Goal: Communication & Community: Answer question/provide support

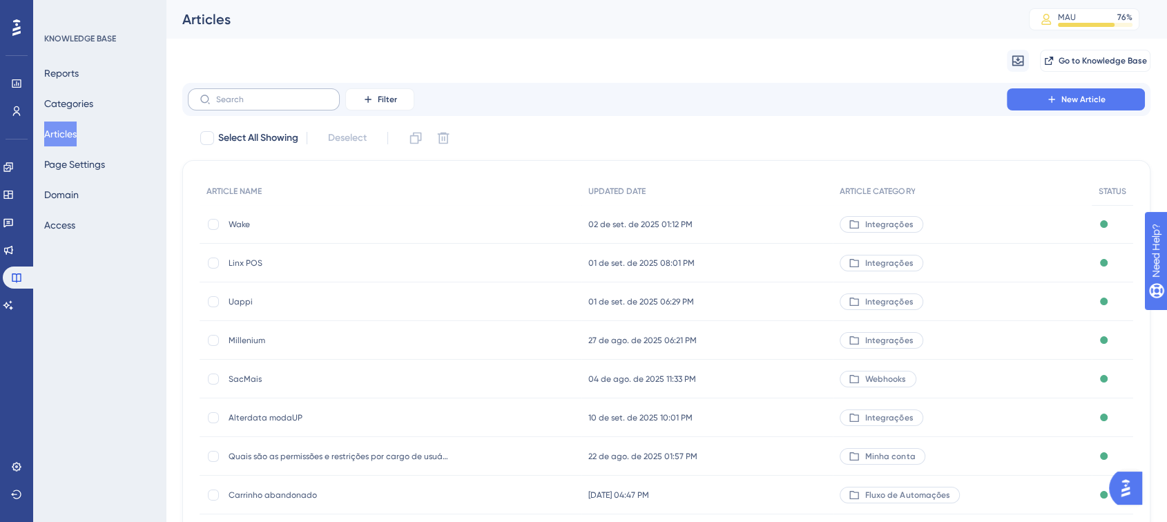
click at [277, 106] on label at bounding box center [264, 99] width 152 height 22
click at [277, 104] on input "text" at bounding box center [272, 100] width 112 height 10
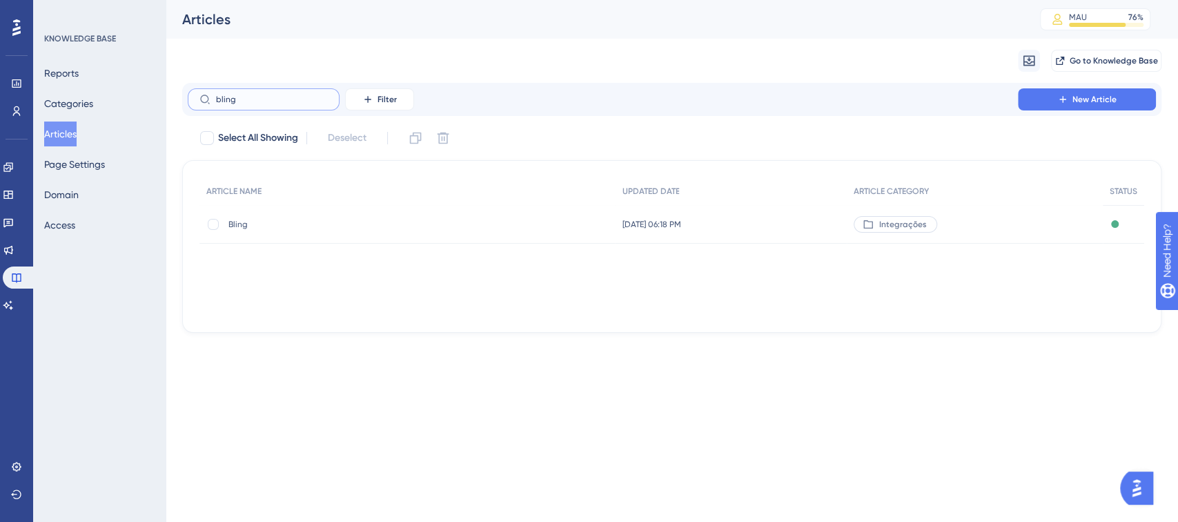
type input "bling"
click at [240, 237] on div "Bling Bling" at bounding box center [338, 224] width 221 height 39
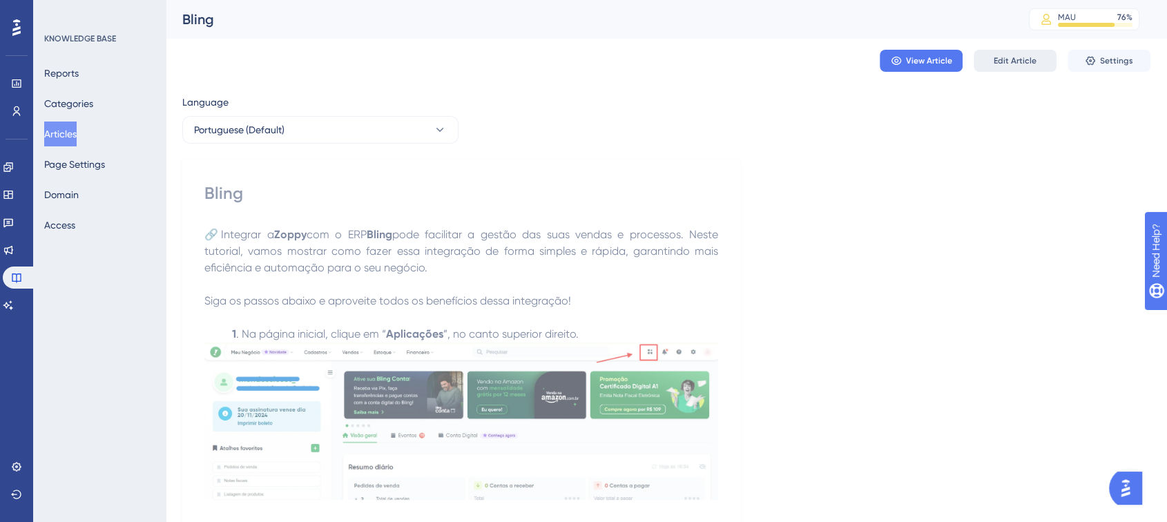
click at [1031, 61] on span "Edit Article" at bounding box center [1014, 60] width 43 height 11
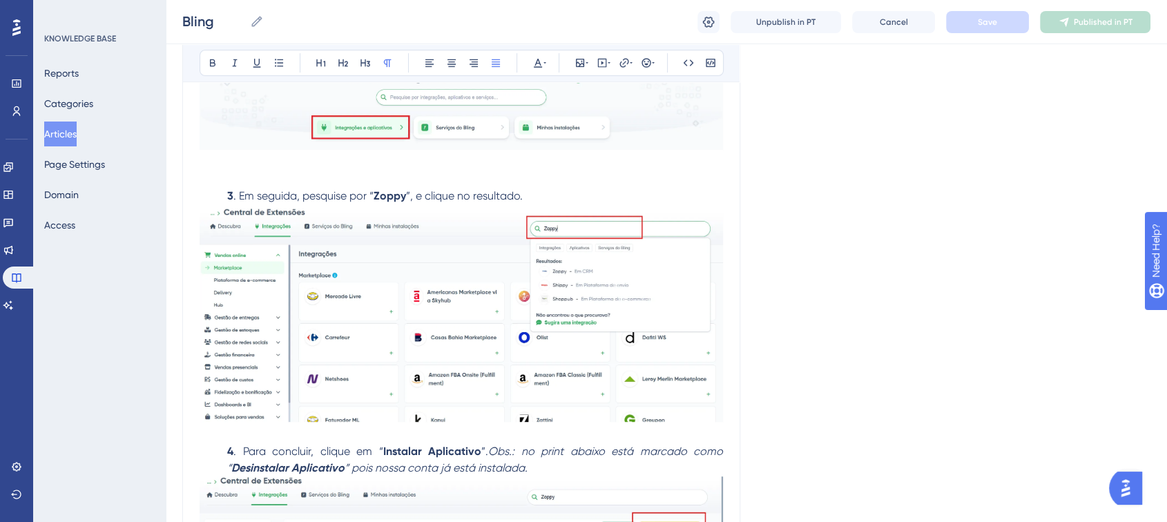
scroll to position [602, 0]
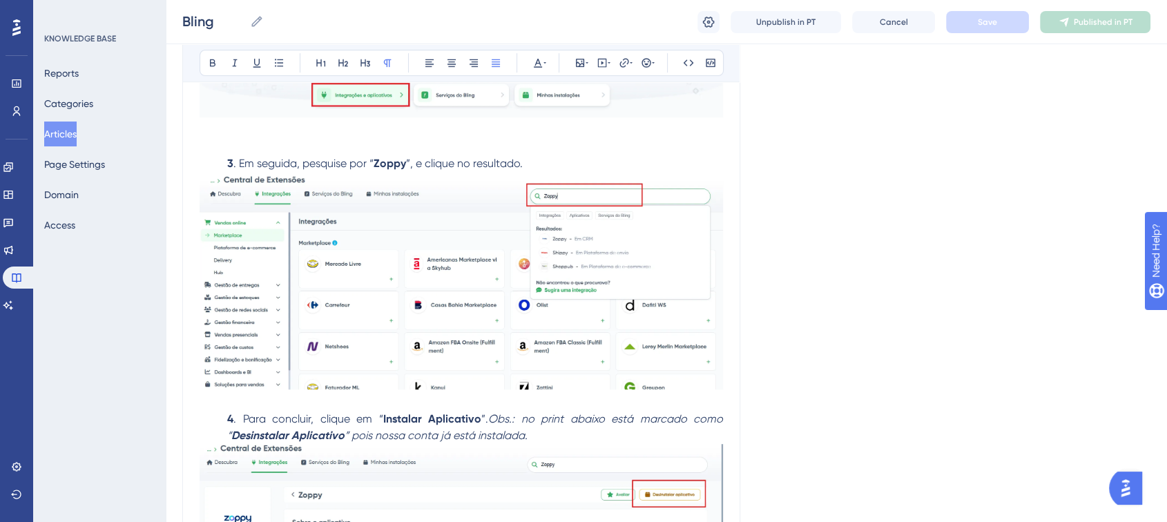
click at [400, 153] on p at bounding box center [460, 147] width 523 height 17
click at [262, 400] on p at bounding box center [460, 402] width 523 height 17
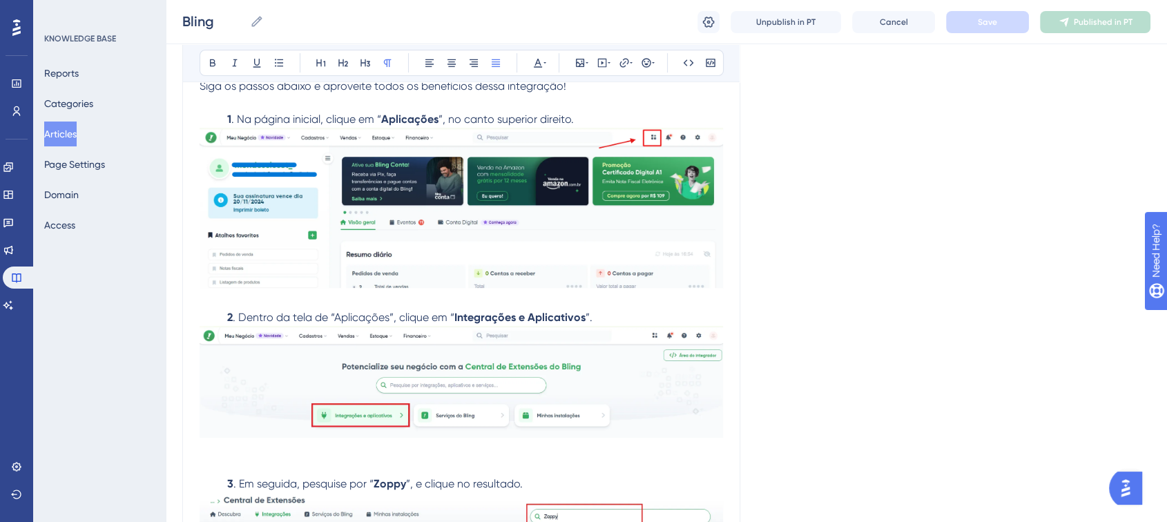
scroll to position [285, 0]
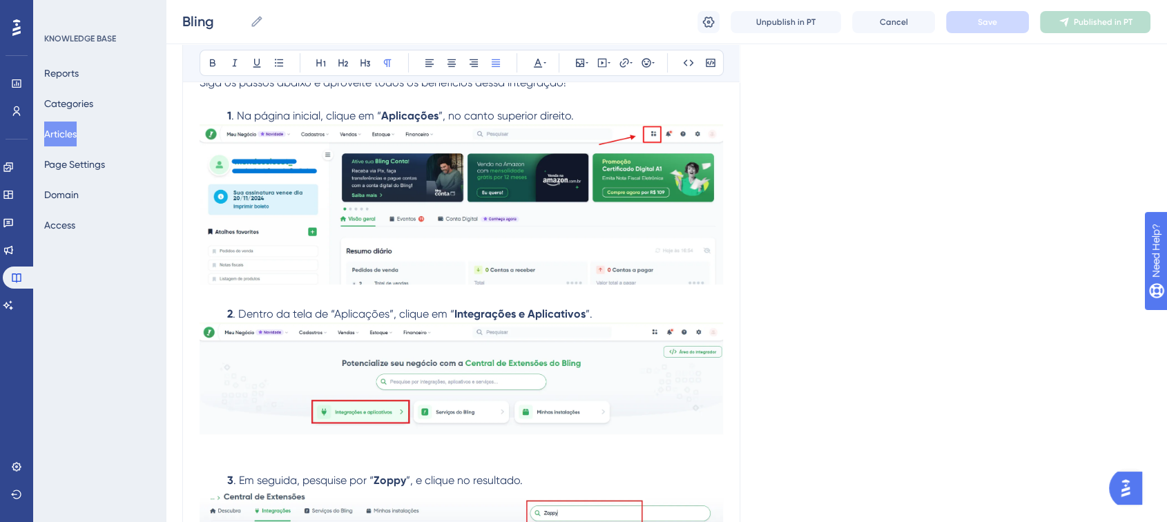
click at [349, 307] on p "2 . Dentro da tela de “Aplicações”, clique em “ Integrações e Aplicativos ”." at bounding box center [460, 314] width 523 height 17
click at [353, 295] on p at bounding box center [460, 297] width 523 height 17
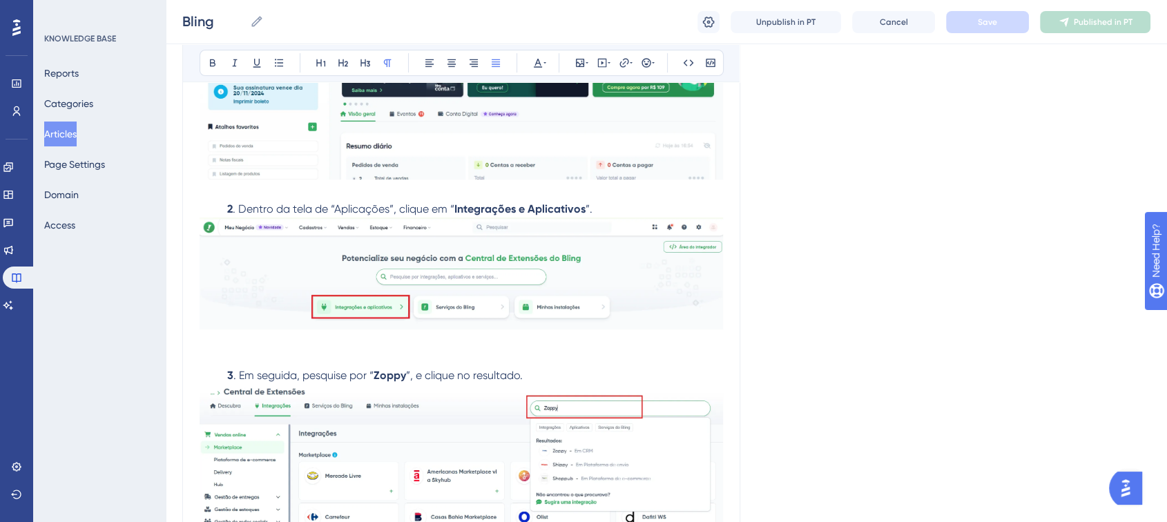
scroll to position [414, 0]
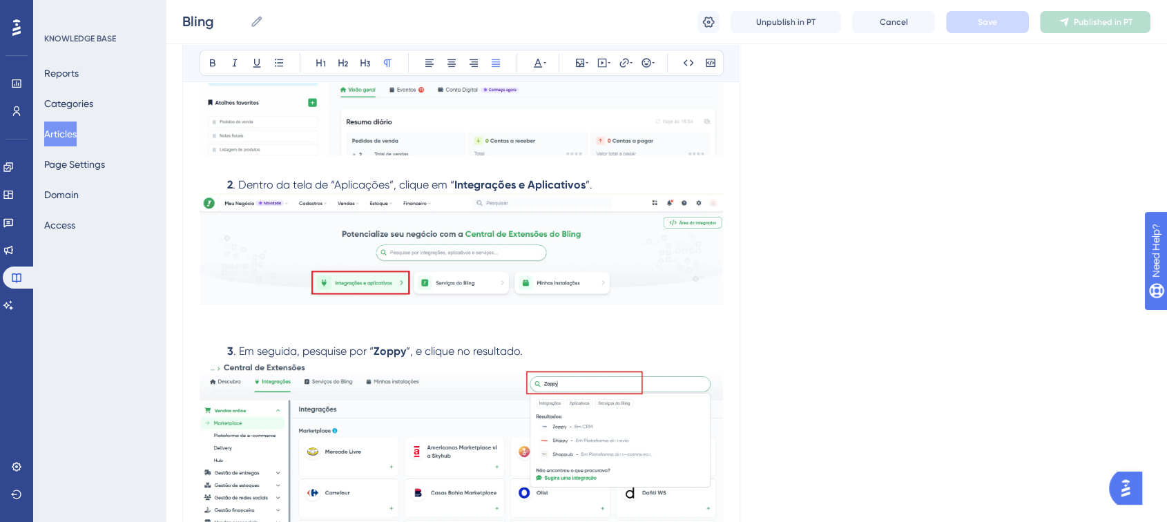
click at [347, 330] on p at bounding box center [460, 335] width 523 height 17
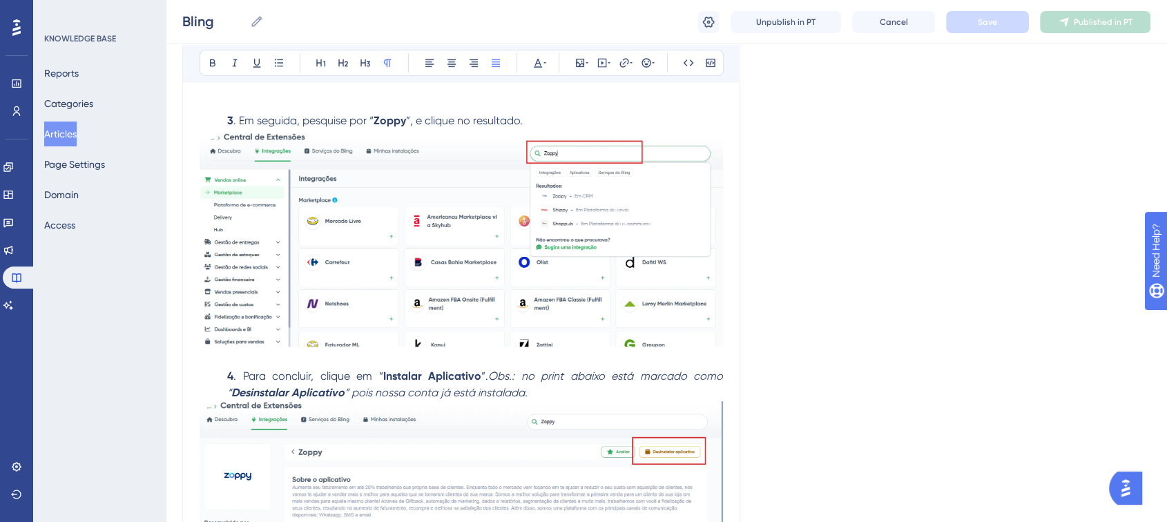
scroll to position [646, 0]
click at [338, 362] on p at bounding box center [460, 358] width 523 height 17
drag, startPoint x: 524, startPoint y: 122, endPoint x: 530, endPoint y: 115, distance: 9.3
click at [530, 115] on p "3 . Em seguida, pesquise por “ Zoppy ”, e clique no resultado." at bounding box center [460, 119] width 523 height 17
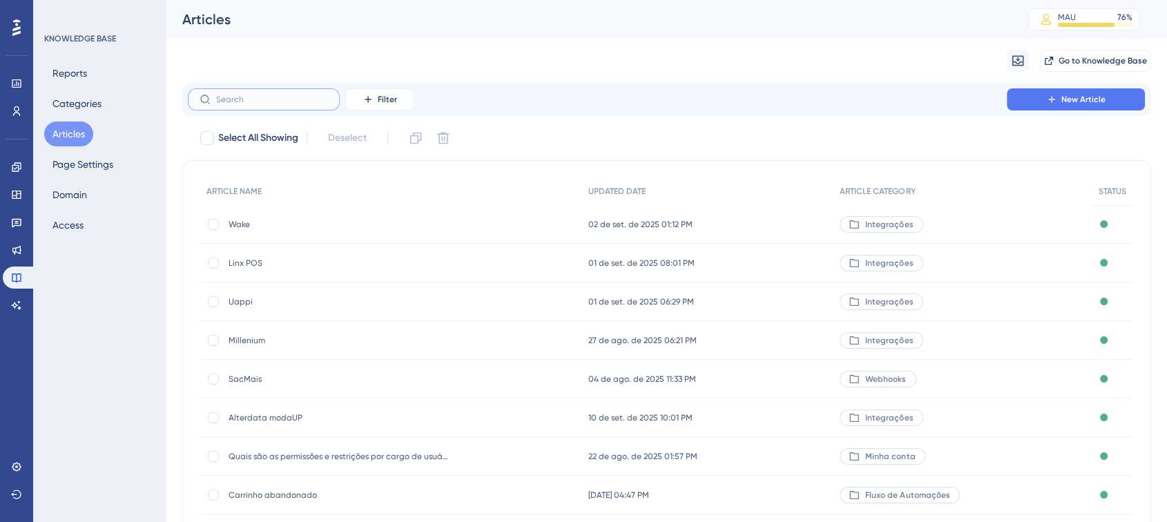
click at [320, 101] on input "text" at bounding box center [272, 100] width 112 height 10
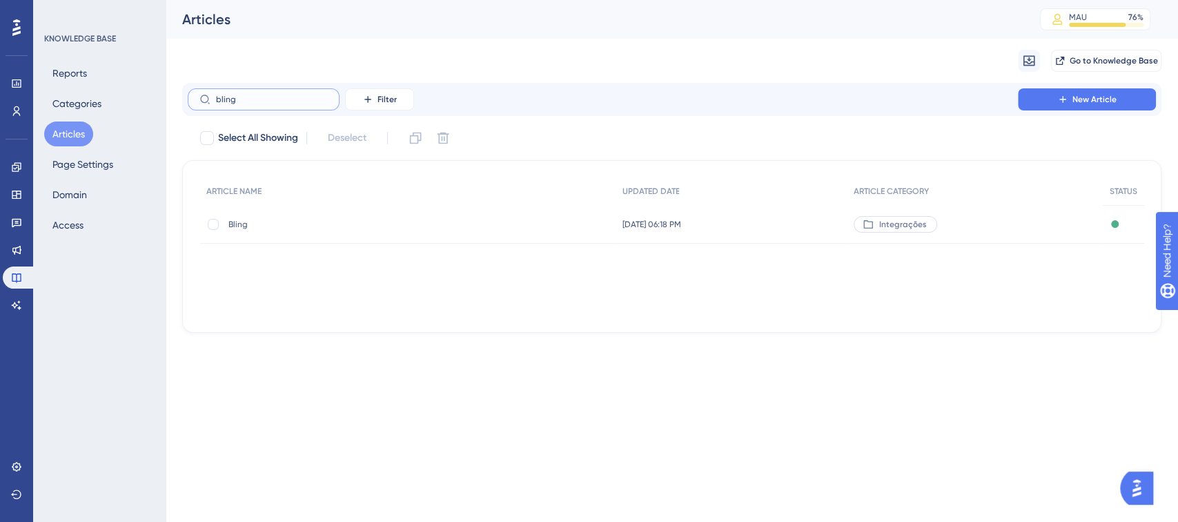
type input "bling"
click at [268, 222] on span "Bling" at bounding box center [338, 224] width 221 height 11
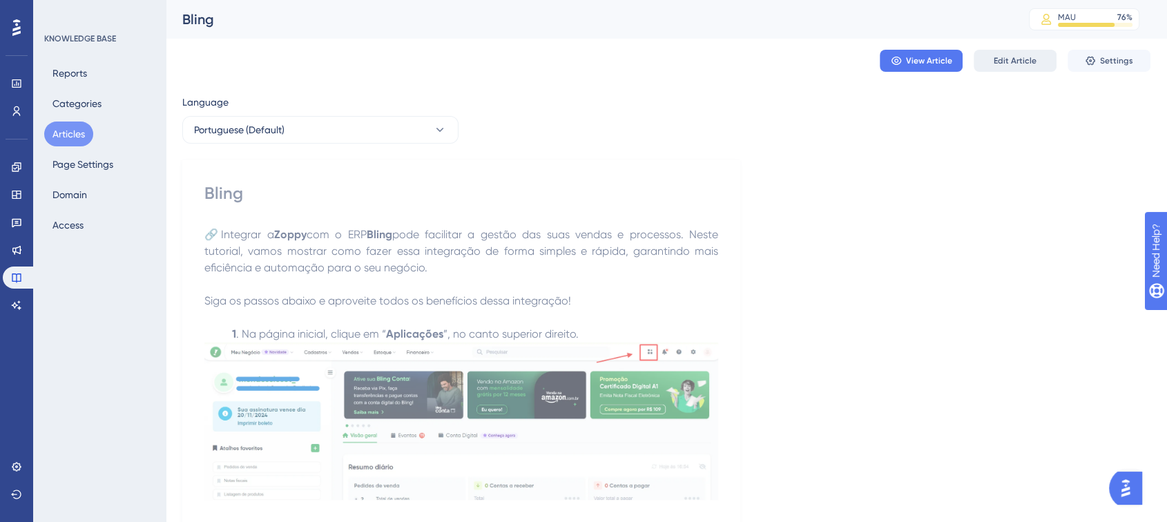
click at [1010, 52] on button "Edit Article" at bounding box center [1014, 61] width 83 height 22
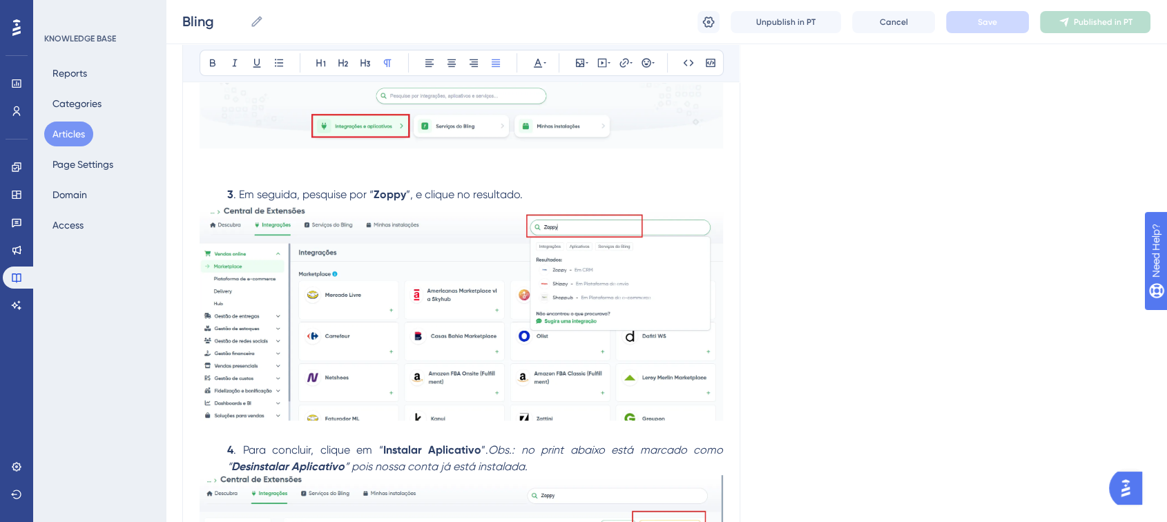
scroll to position [566, 0]
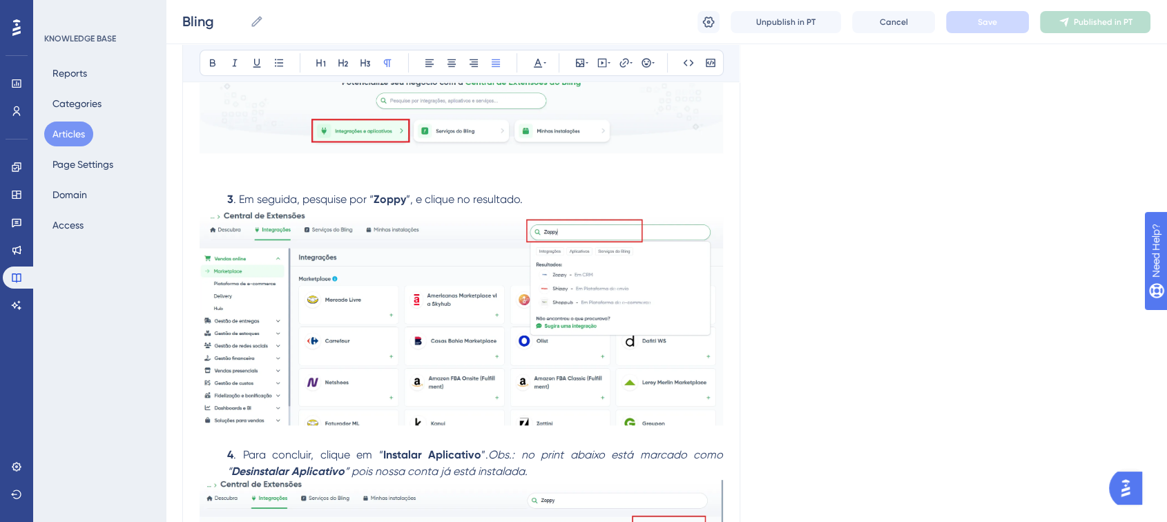
click at [545, 195] on p "3 . Em seguida, pesquise por “ Zoppy ”, e clique no resultado." at bounding box center [460, 199] width 523 height 17
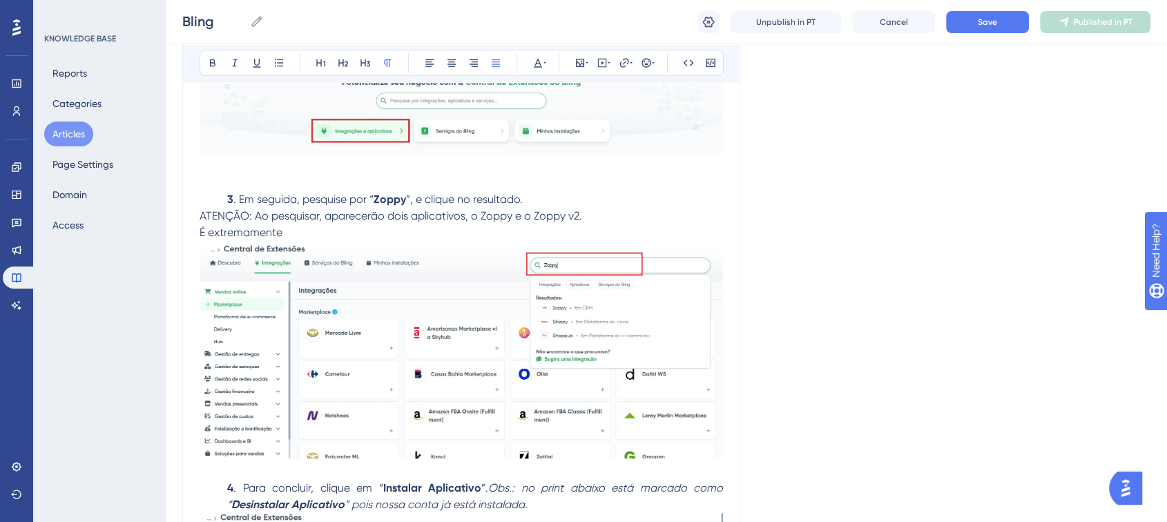
click at [384, 232] on p "É extremamente" at bounding box center [460, 232] width 523 height 17
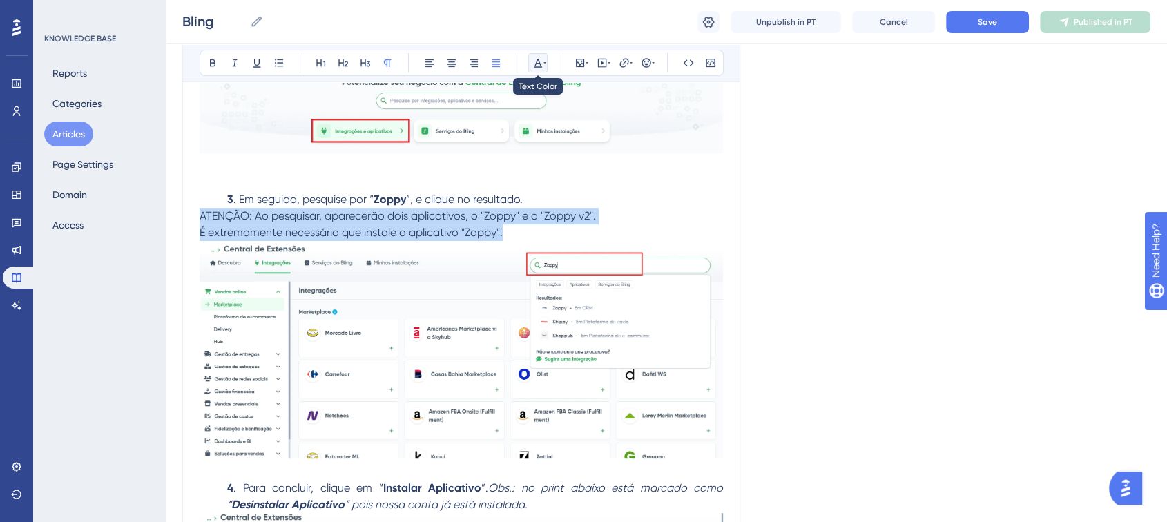
click at [544, 63] on icon at bounding box center [544, 62] width 3 height 1
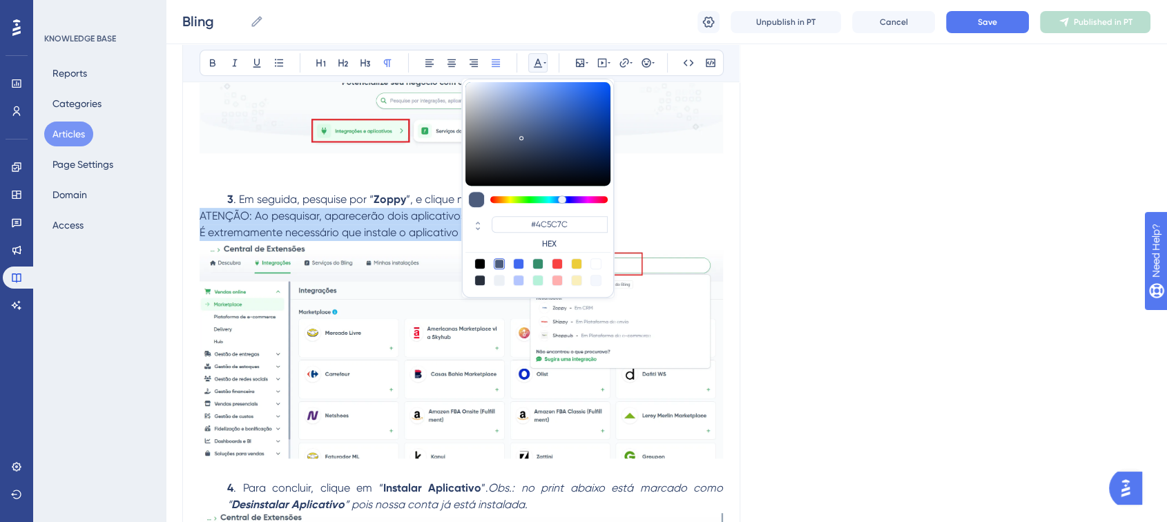
click at [557, 260] on div at bounding box center [557, 263] width 11 height 11
type input "#F84343"
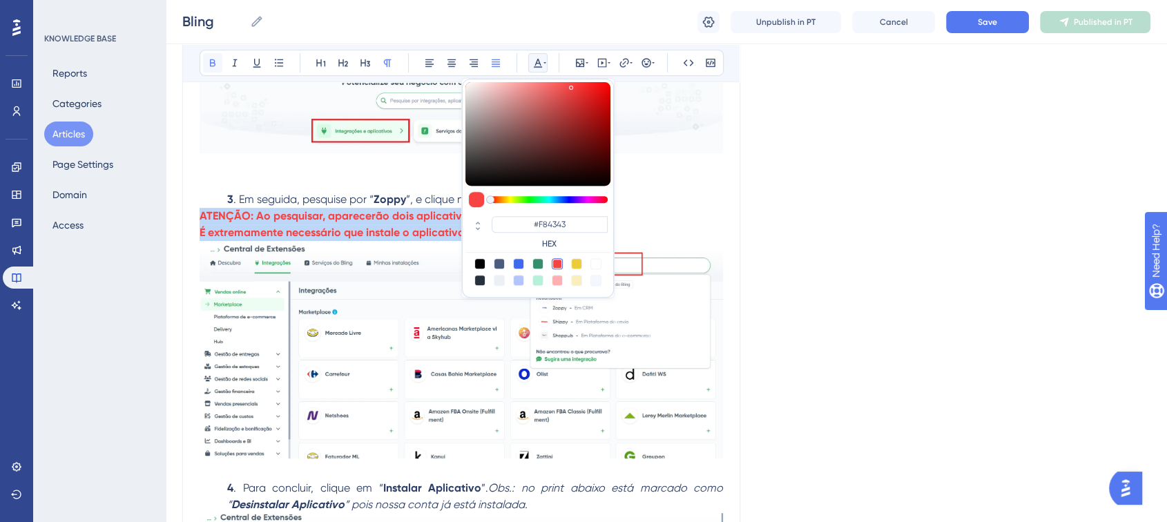
click at [215, 57] on icon at bounding box center [212, 62] width 11 height 11
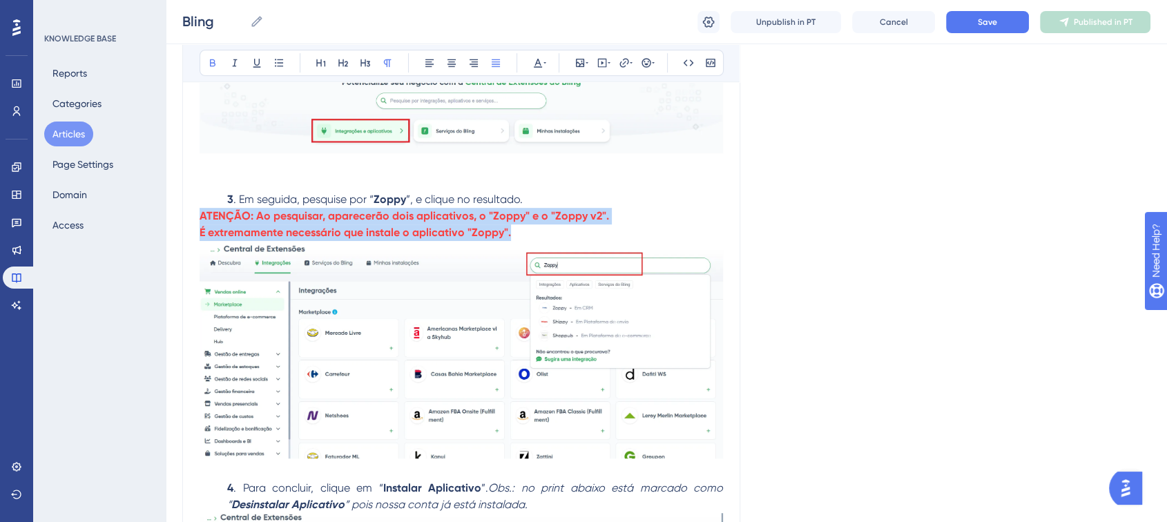
click at [518, 239] on p "É extremamente necessário que instale o aplicativo "Zoppy"." at bounding box center [460, 232] width 523 height 17
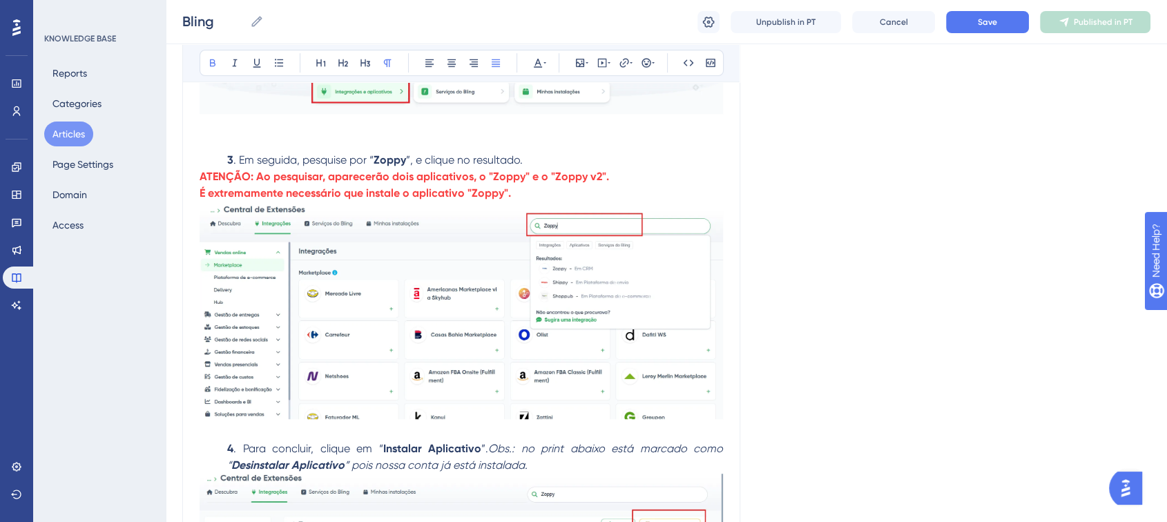
scroll to position [606, 0]
click at [970, 16] on button "Save" at bounding box center [987, 22] width 83 height 22
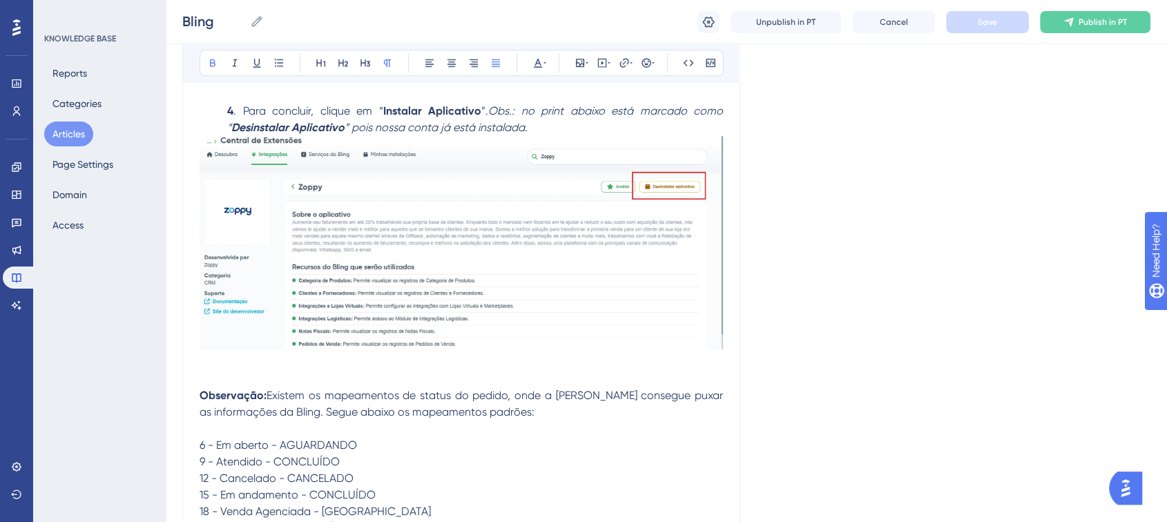
scroll to position [944, 0]
click at [411, 380] on p at bounding box center [460, 377] width 523 height 17
click at [224, 114] on p "4 . Para concluir, clique em “ Instalar Aplicativo ”. Obs.: no print abaixo est…" at bounding box center [460, 117] width 523 height 33
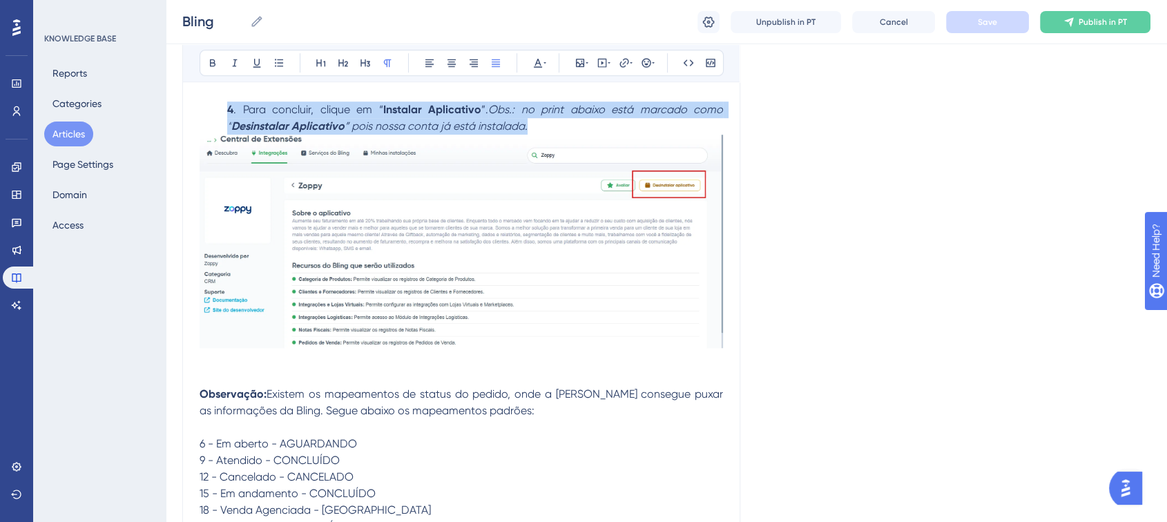
click at [224, 114] on p "4 . Para concluir, clique em “ Instalar Aplicativo ”. Obs.: no print abaixo est…" at bounding box center [460, 117] width 523 height 33
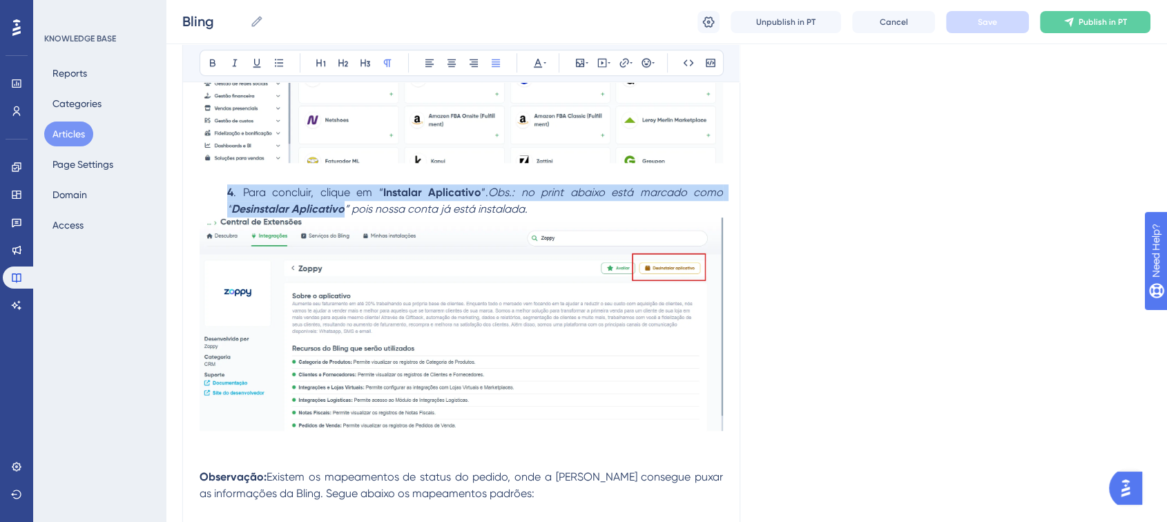
scroll to position [861, 0]
drag, startPoint x: 284, startPoint y: 176, endPoint x: 576, endPoint y: 209, distance: 293.9
click at [576, 209] on div "🔗Integrar a Zoppy com o ERP Bling pode facilitar a gestão das suas vendas e pro…" at bounding box center [460, 66] width 523 height 1269
copy div "4 . Para concluir, clique em “ Instalar Aplicativo ”. Obs.: no print abaixo est…"
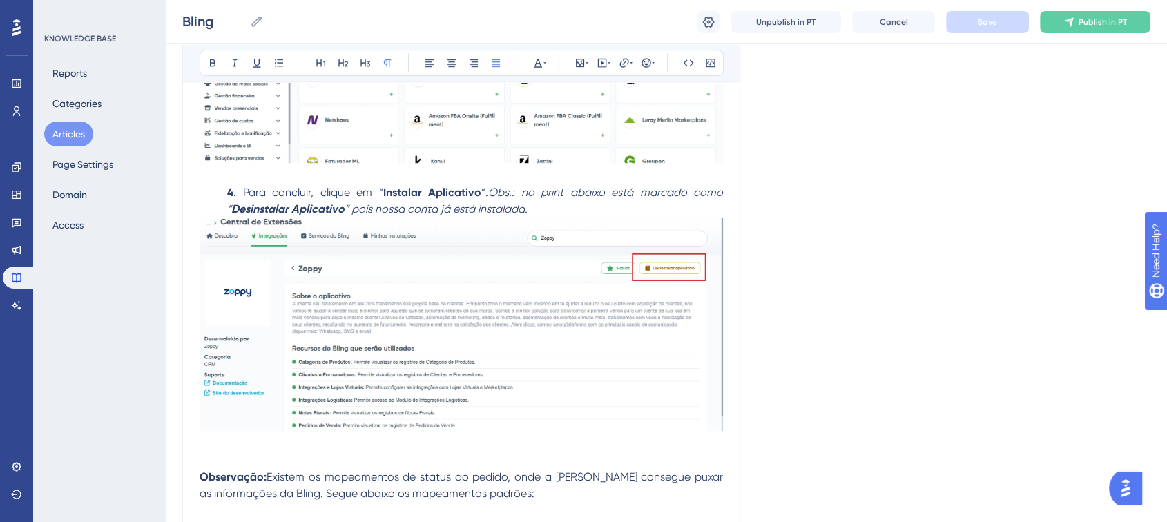
click at [306, 457] on p at bounding box center [460, 460] width 523 height 17
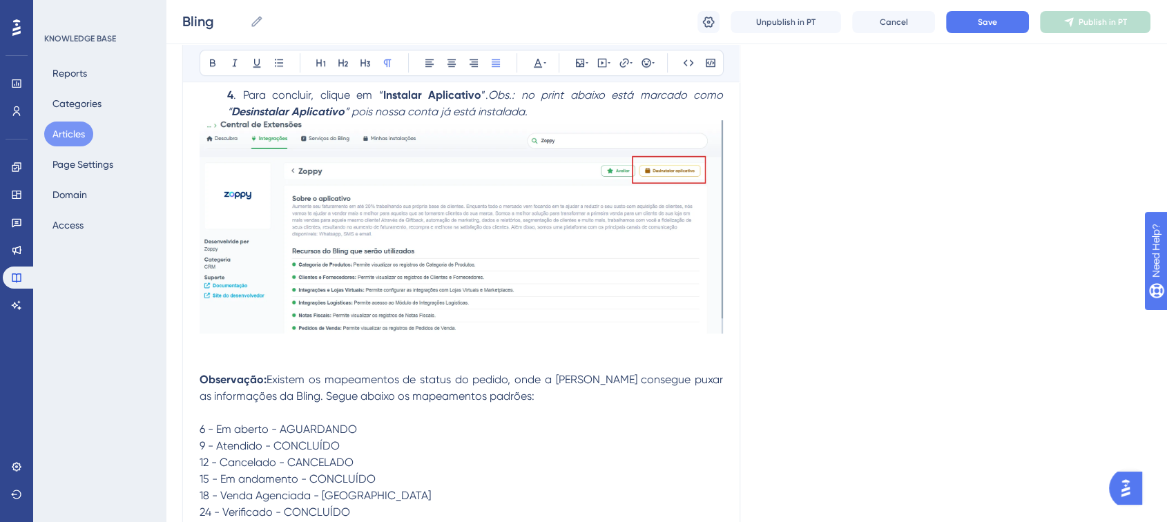
scroll to position [975, 0]
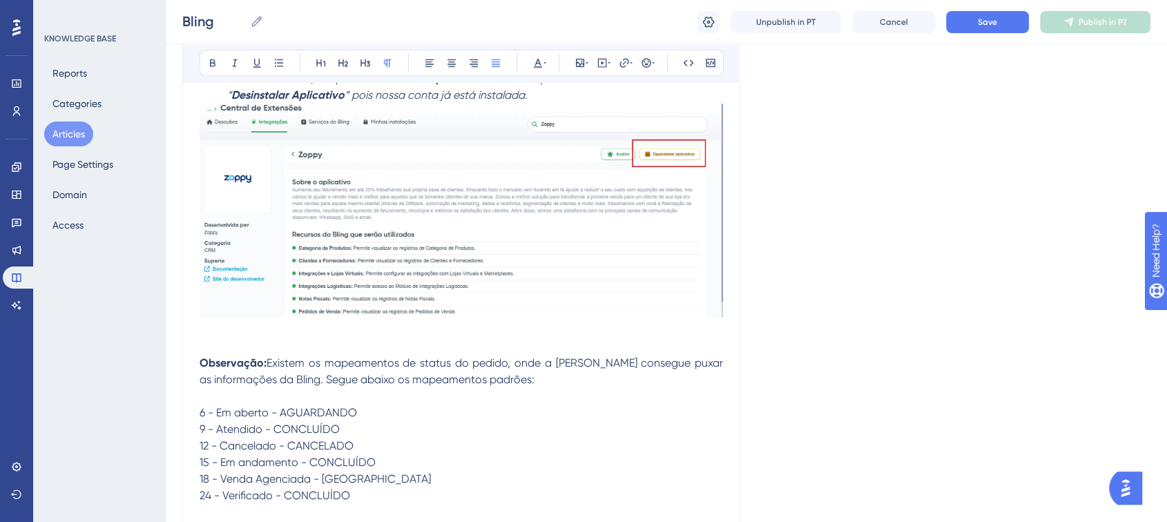
click at [268, 341] on p at bounding box center [460, 346] width 523 height 17
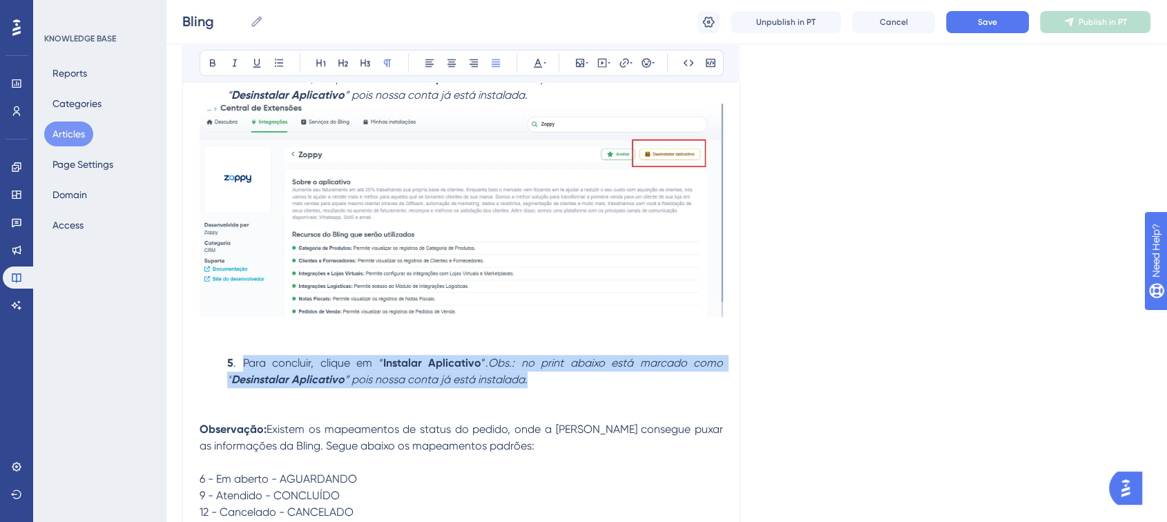
drag, startPoint x: 243, startPoint y: 363, endPoint x: 525, endPoint y: 378, distance: 282.7
click at [525, 378] on p "5 . Para concluir, clique em “ Instalar Aplicativo ”. Obs.: no print abaixo est…" at bounding box center [460, 371] width 523 height 33
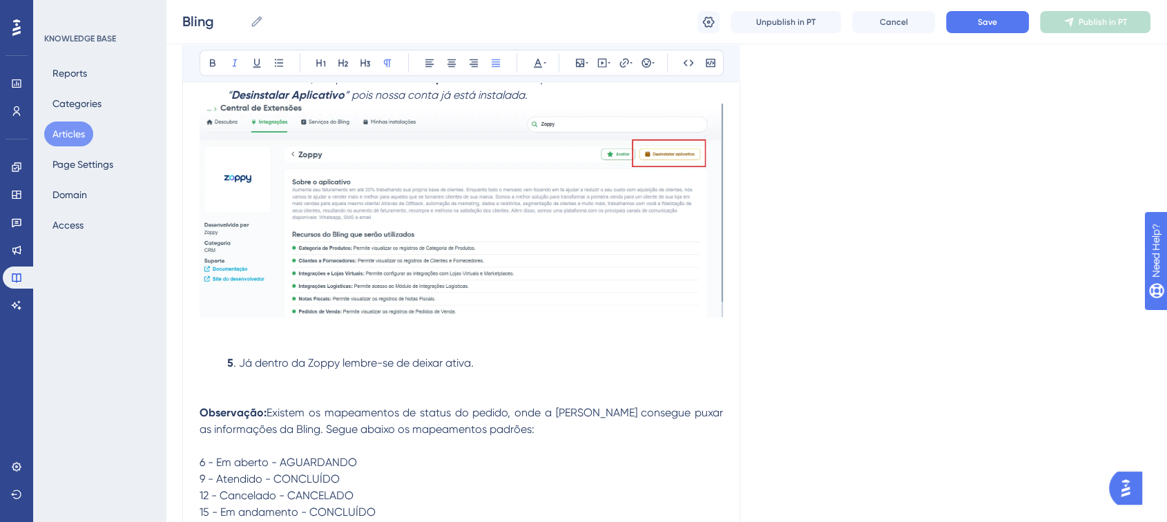
click at [488, 364] on p "5 . Já dentro da Zoppy lembre-se de deixar ativa ." at bounding box center [460, 363] width 523 height 17
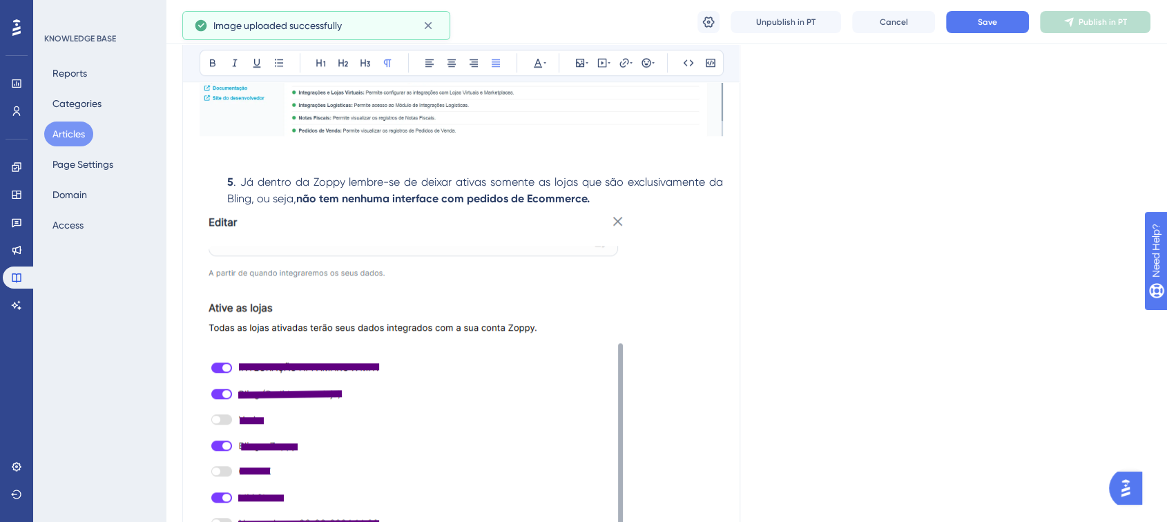
scroll to position [1198, 0]
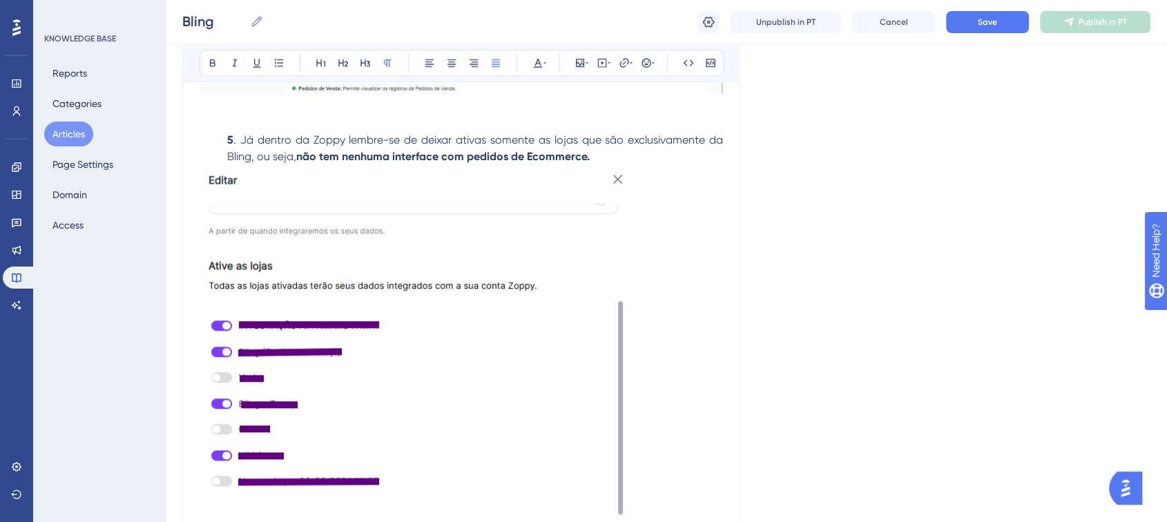
click at [480, 311] on img at bounding box center [415, 366] width 432 height 402
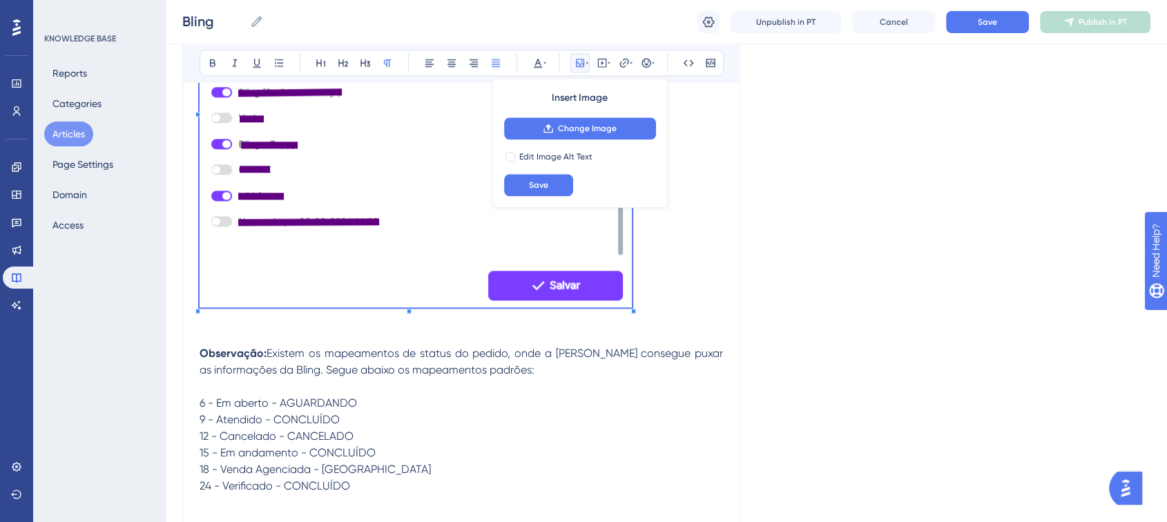
scroll to position [1459, 0]
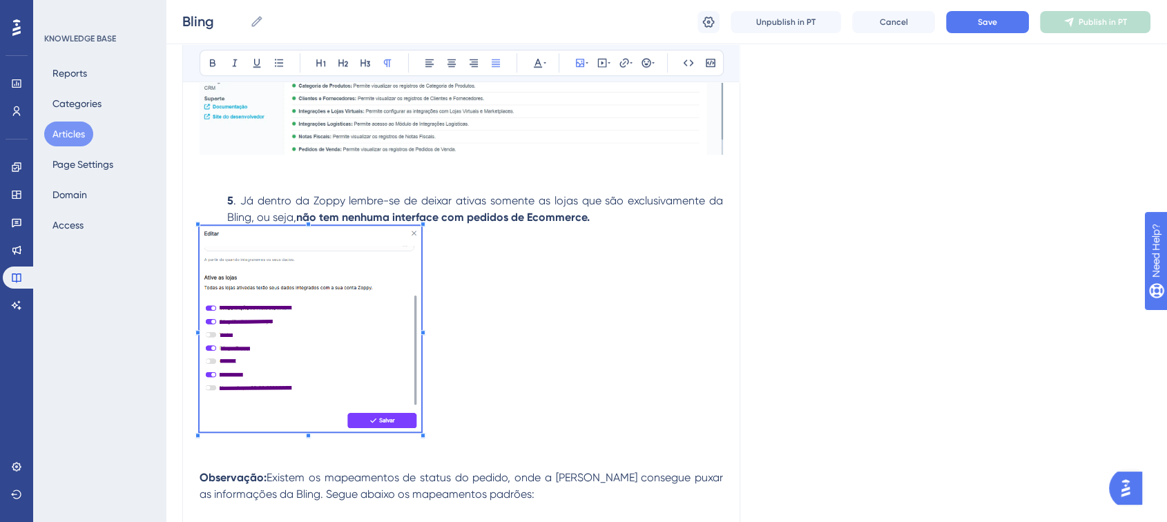
scroll to position [1137, 0]
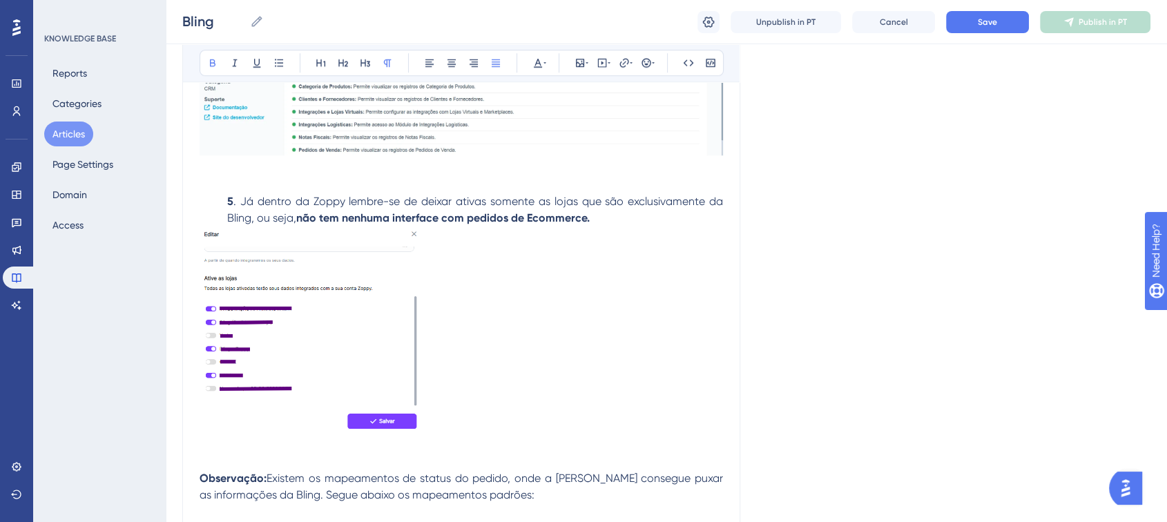
click at [603, 225] on p "5 . Já dentro da Zoppy lembre-se de deixar ativas somente as lojas que são excl…" at bounding box center [460, 209] width 523 height 33
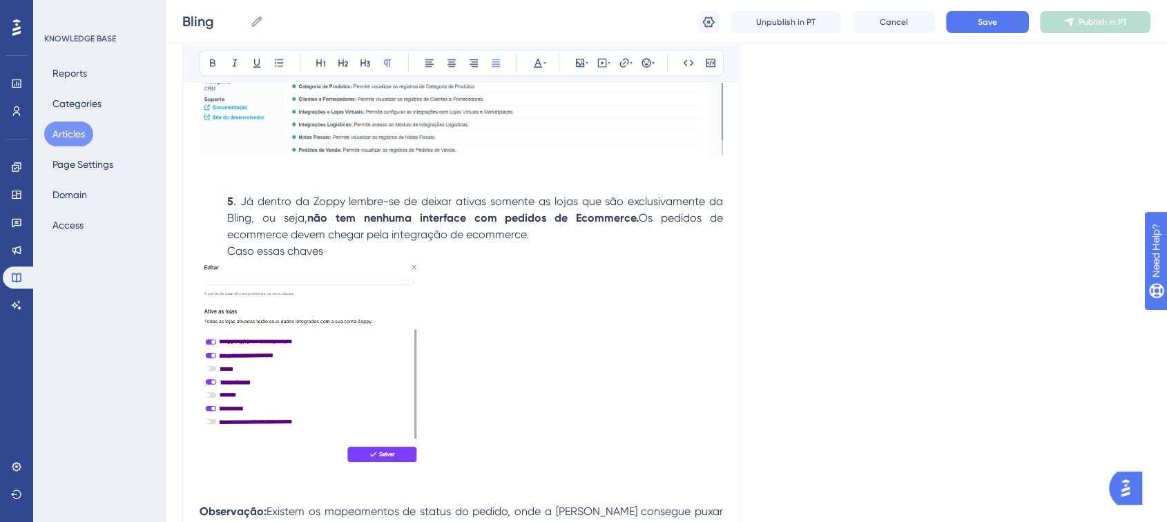
click at [362, 292] on img at bounding box center [310, 363] width 222 height 206
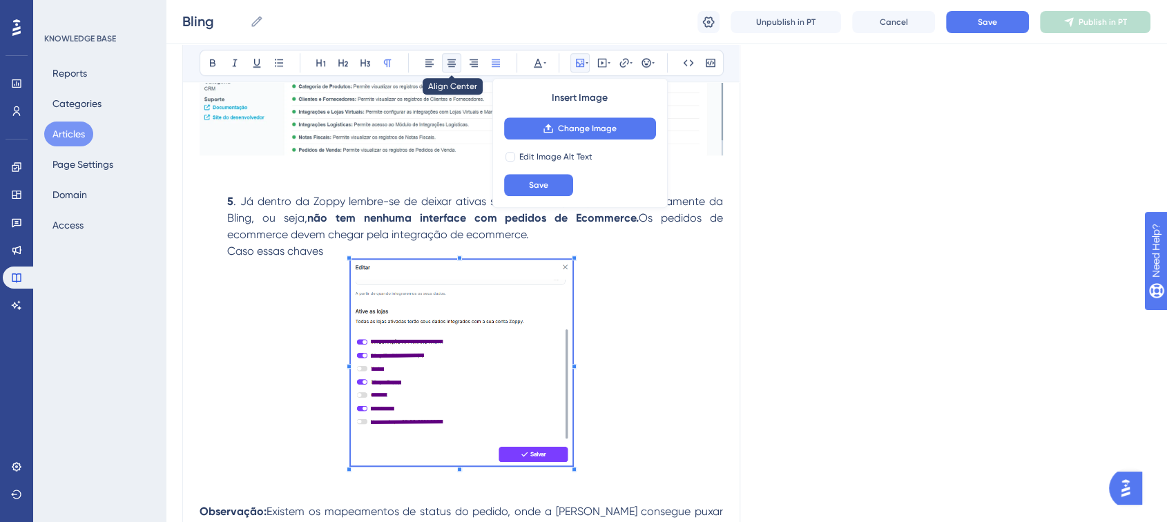
click at [451, 59] on icon at bounding box center [451, 62] width 11 height 11
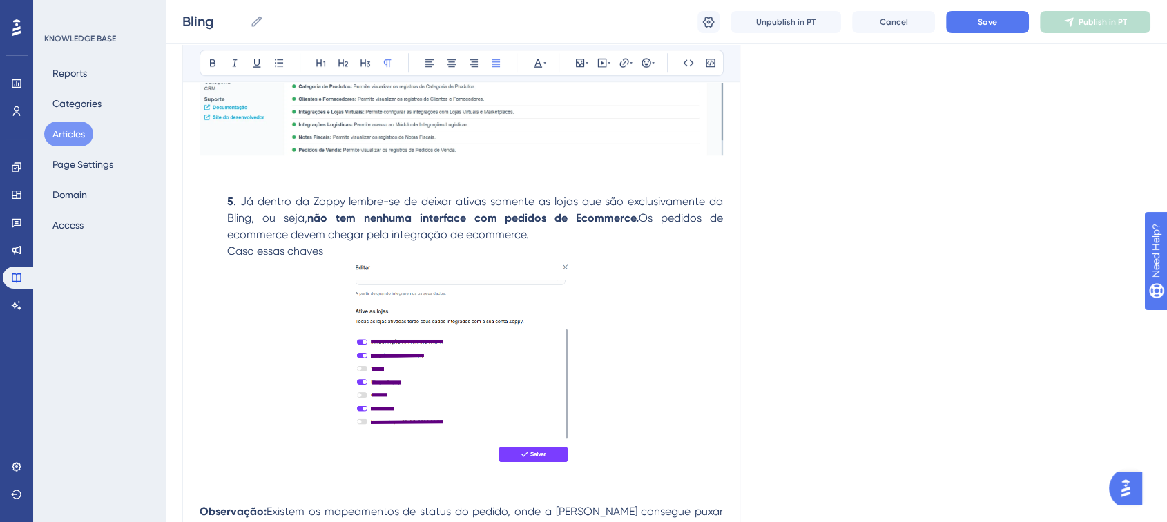
click at [329, 254] on p "5 . Já dentro da Zoppy lembre-se de deixar ativas somente as lojas que são excl…" at bounding box center [460, 226] width 523 height 66
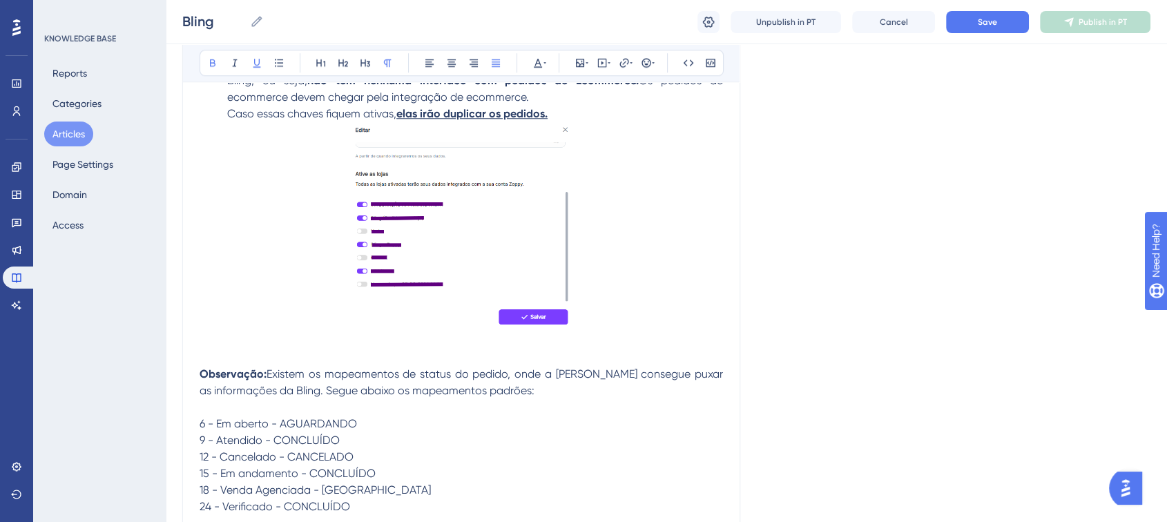
scroll to position [1319, 0]
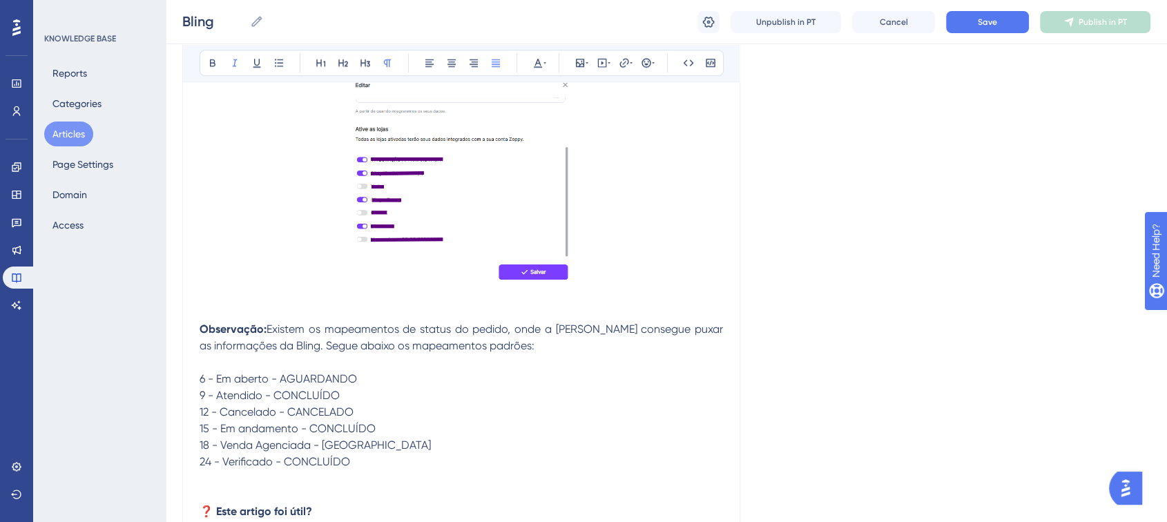
click at [520, 308] on p at bounding box center [460, 312] width 523 height 17
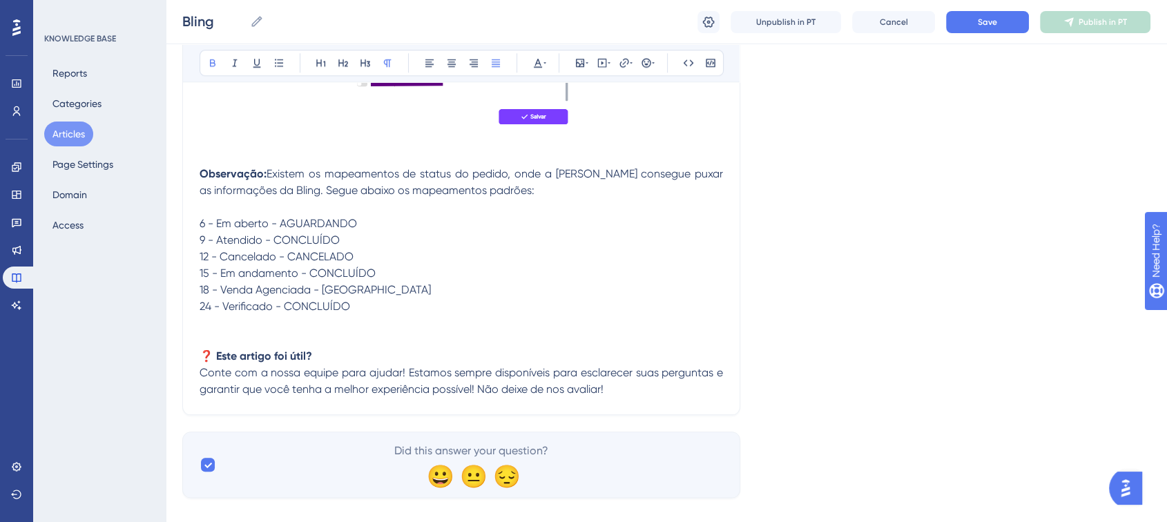
scroll to position [1499, 0]
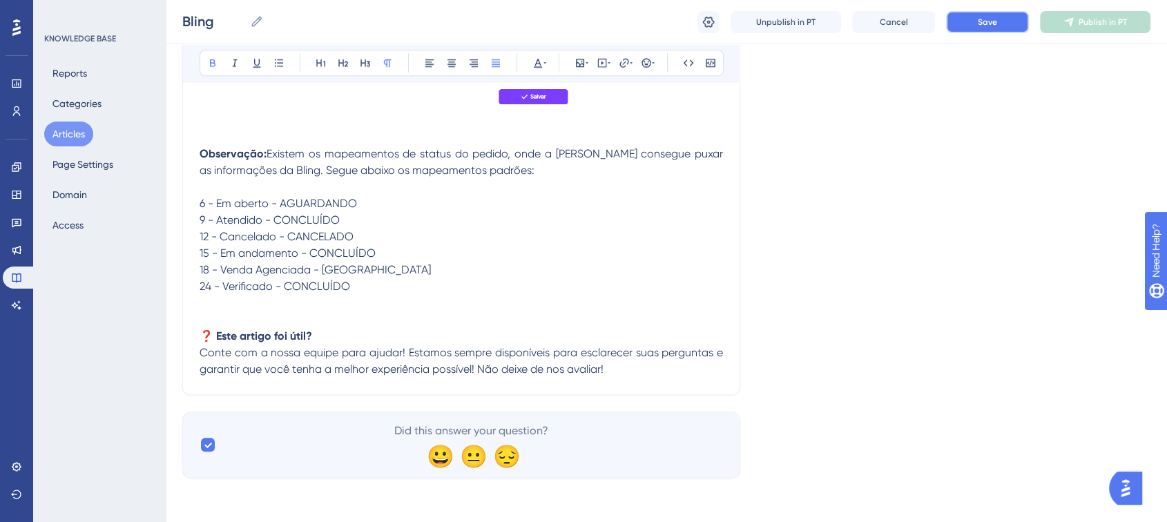
click at [995, 15] on button "Save" at bounding box center [987, 22] width 83 height 22
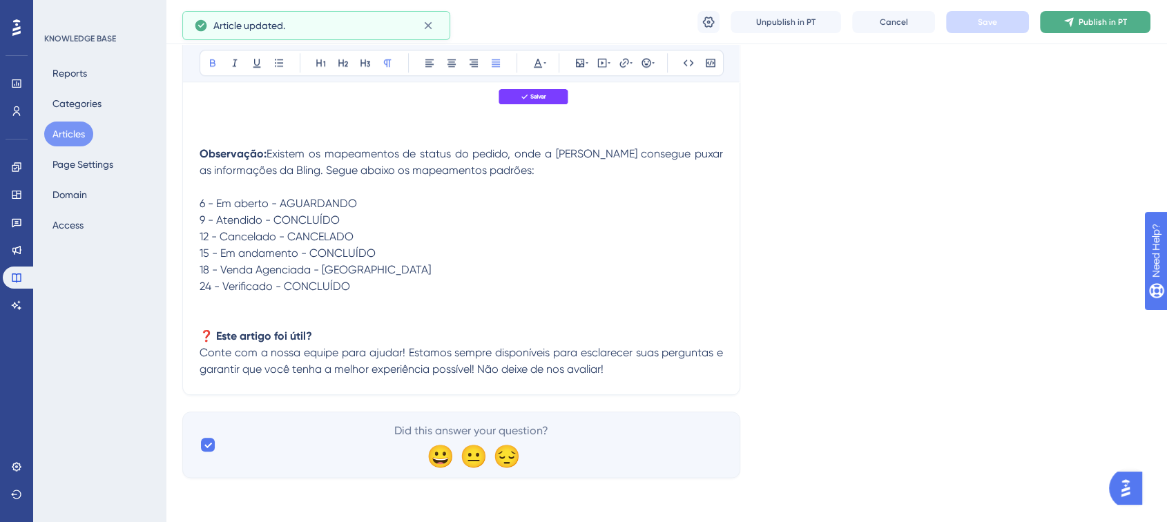
click at [1102, 28] on button "Publish in PT" at bounding box center [1095, 22] width 110 height 22
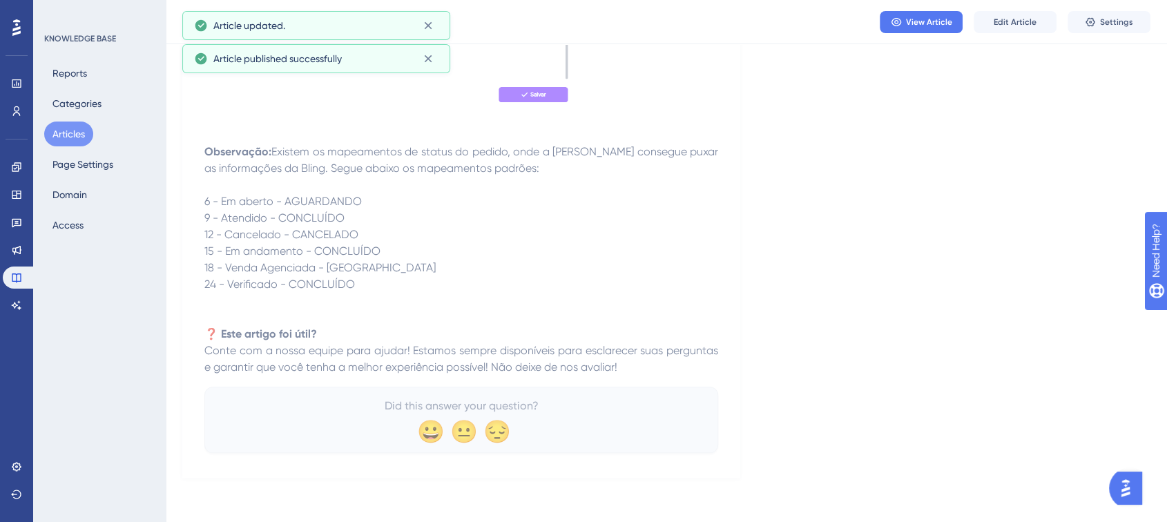
scroll to position [1416, 0]
